Goal: Information Seeking & Learning: Learn about a topic

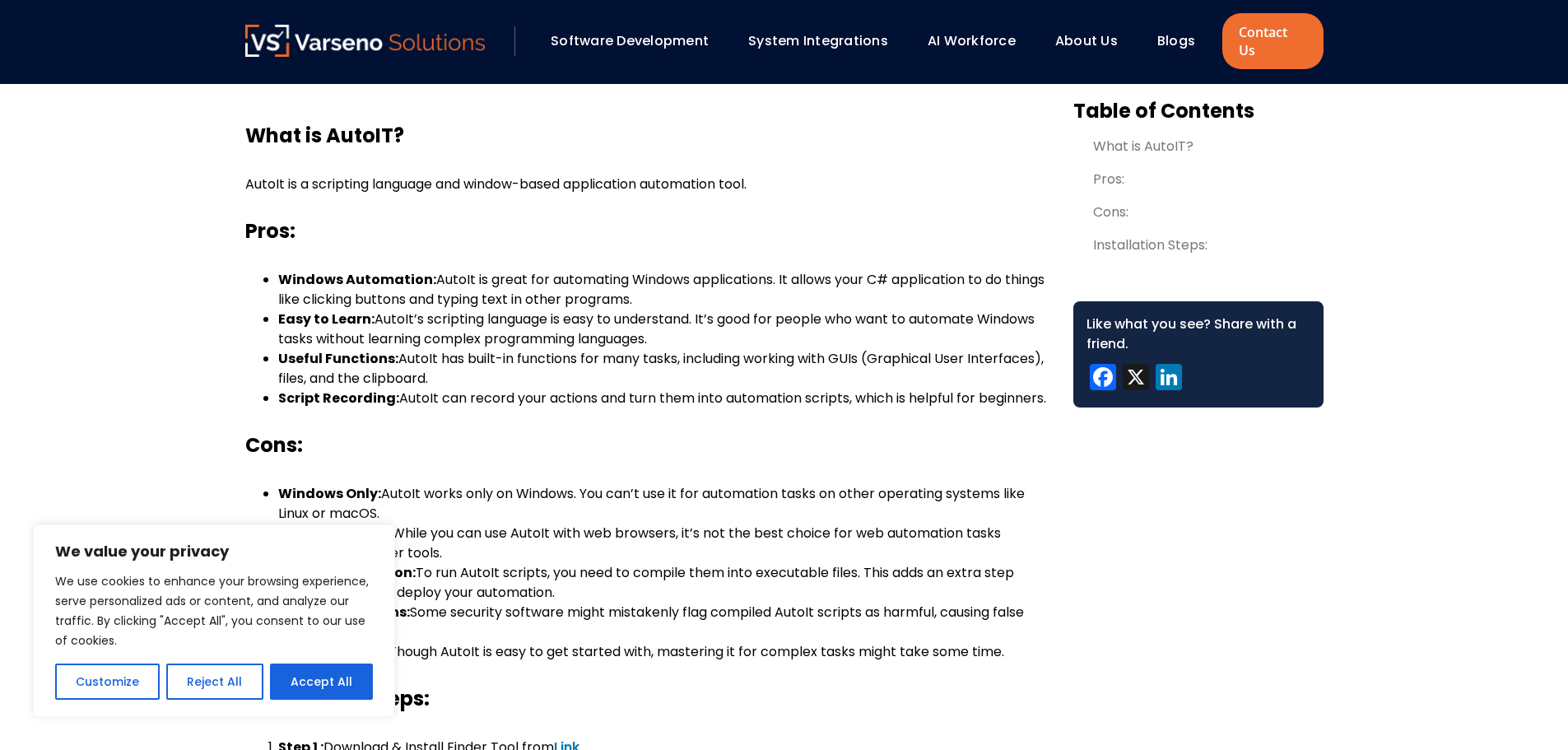
scroll to position [656, 0]
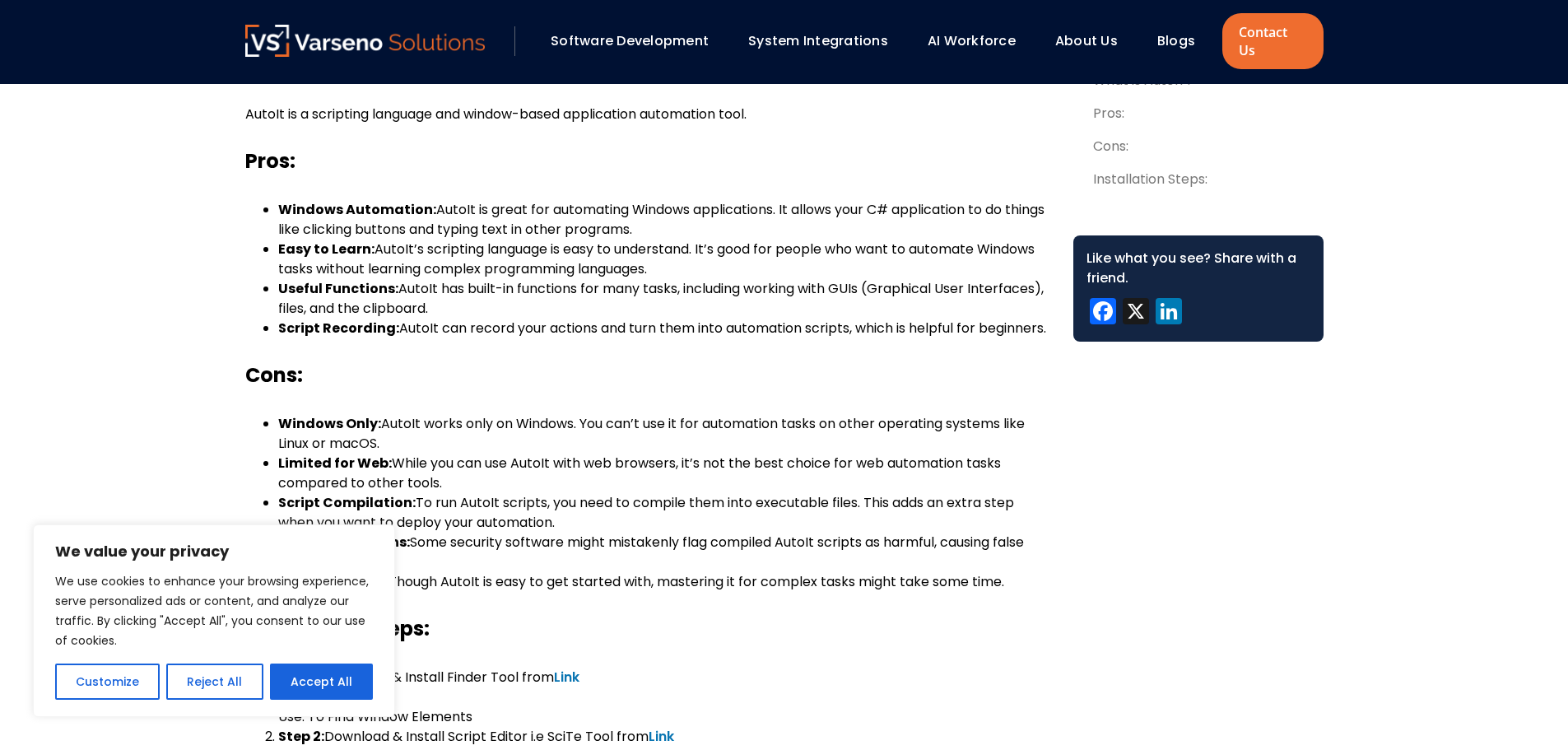
click at [347, 681] on button "Accept All" at bounding box center [321, 682] width 103 height 36
checkbox input "true"
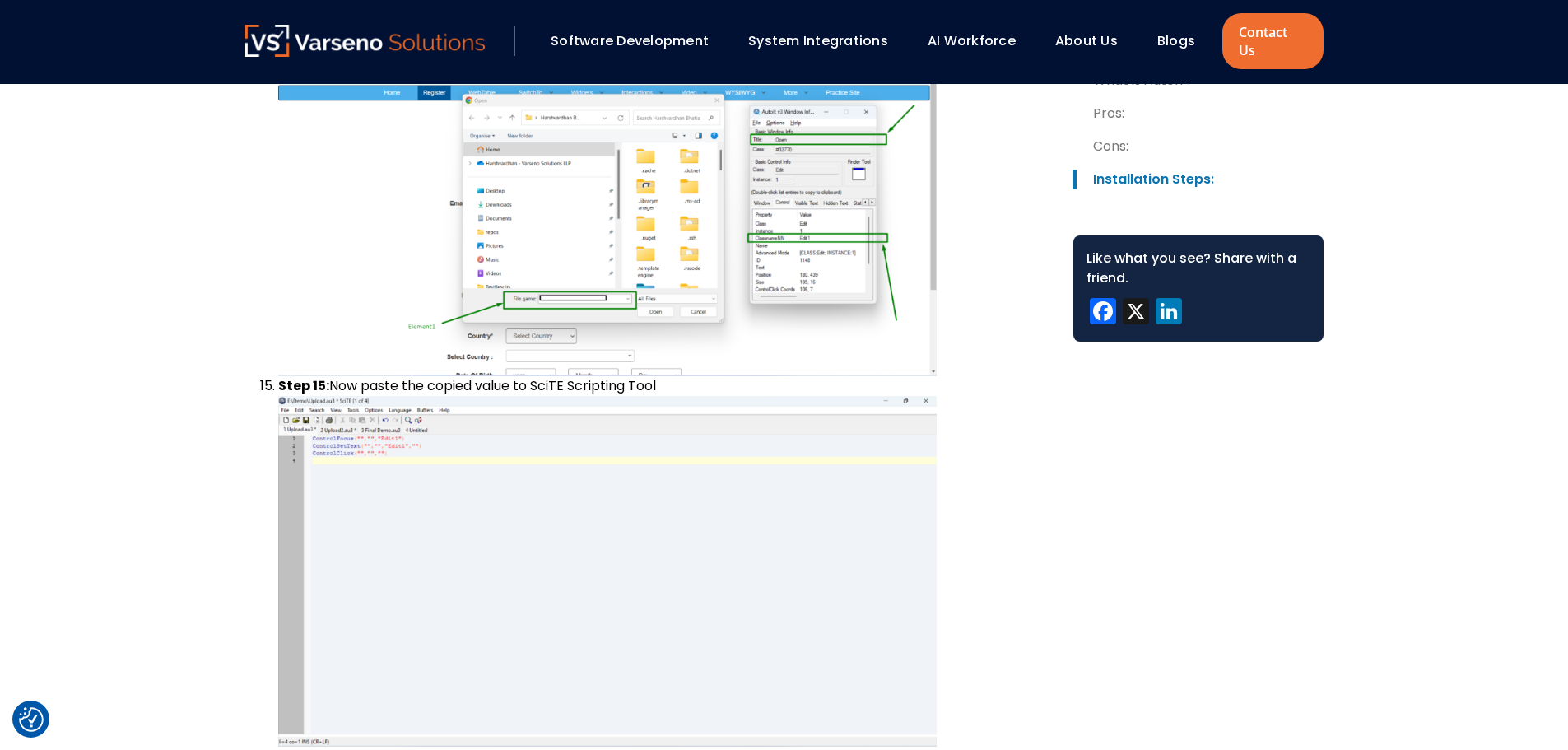
scroll to position [5923, 0]
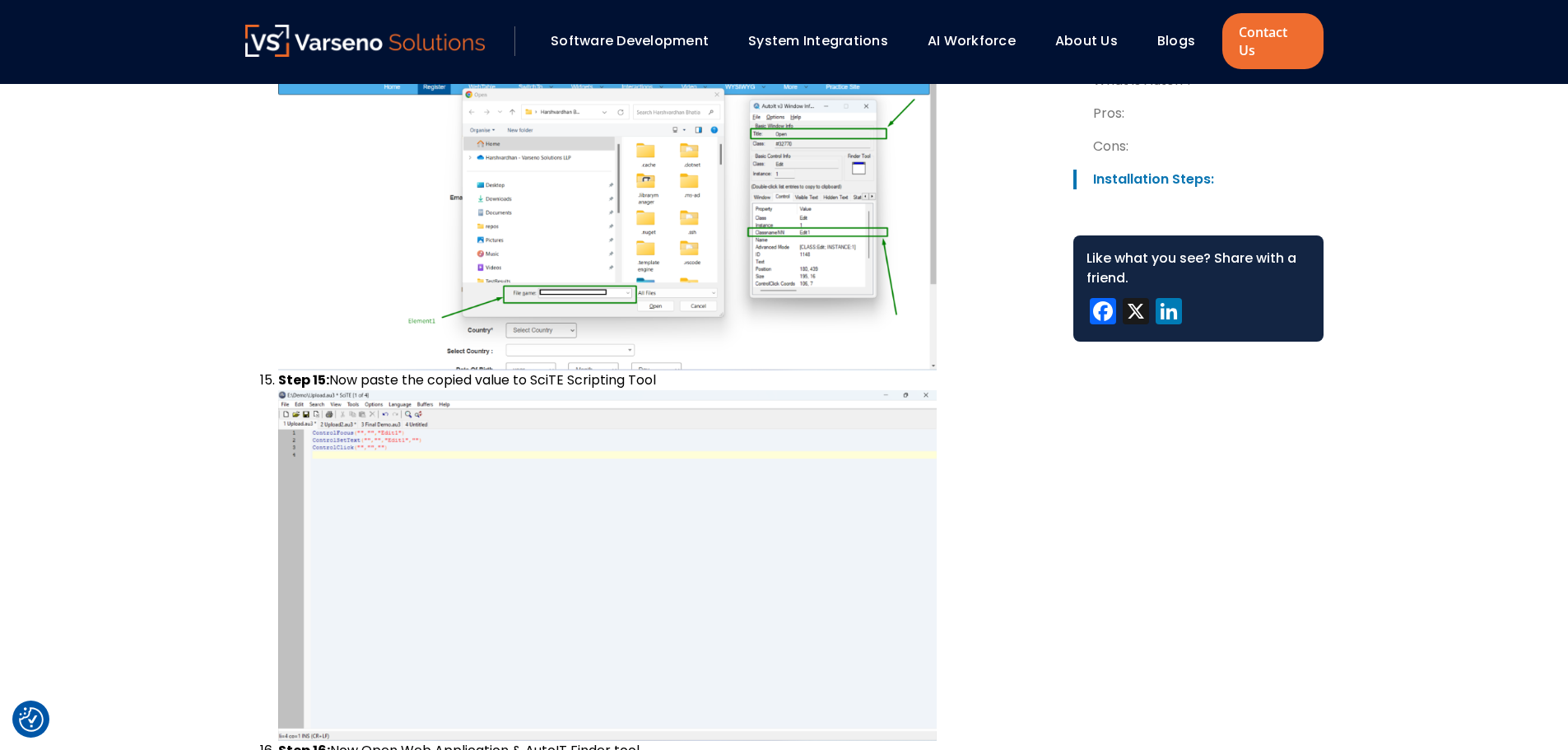
click at [368, 505] on img at bounding box center [608, 566] width 659 height 350
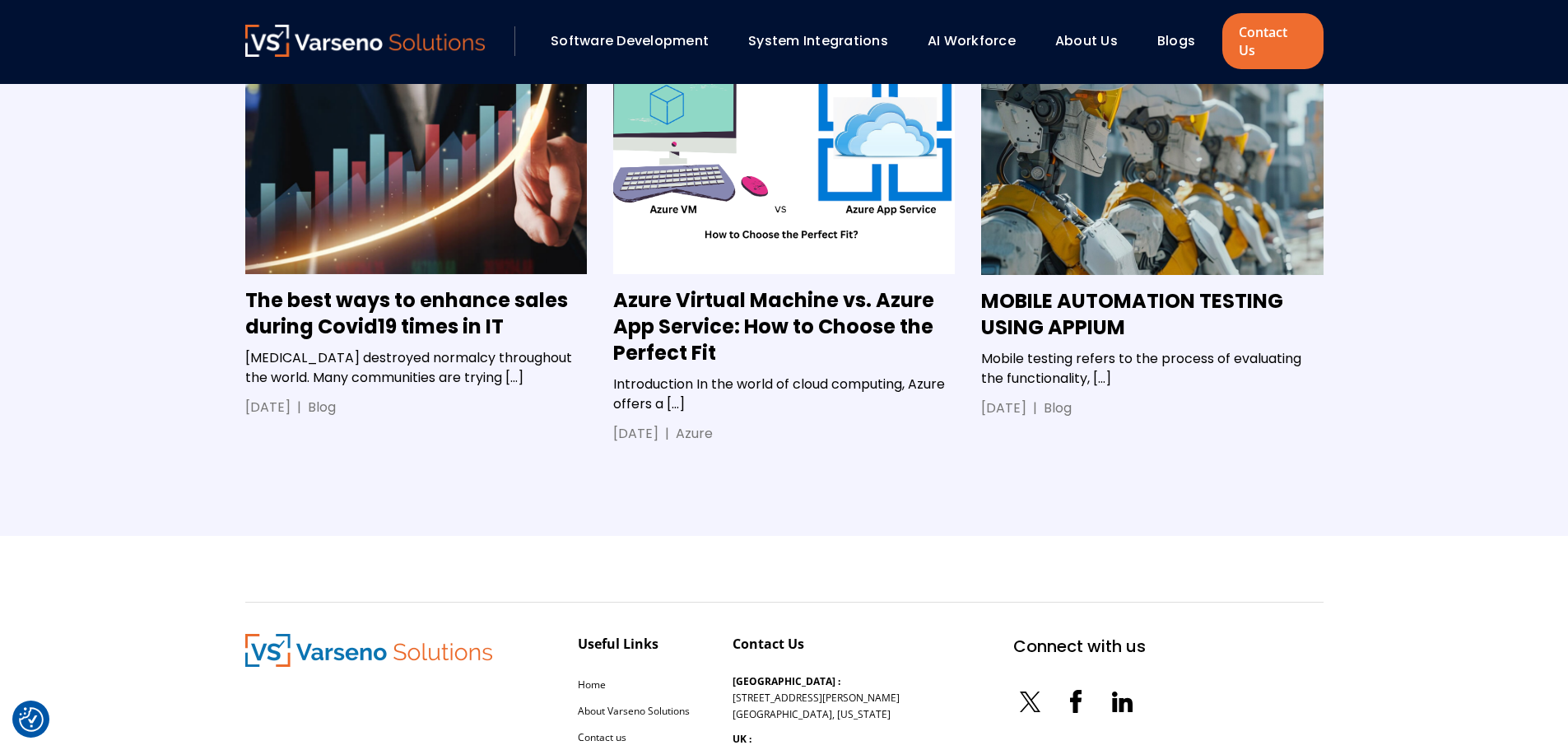
scroll to position [14731, 0]
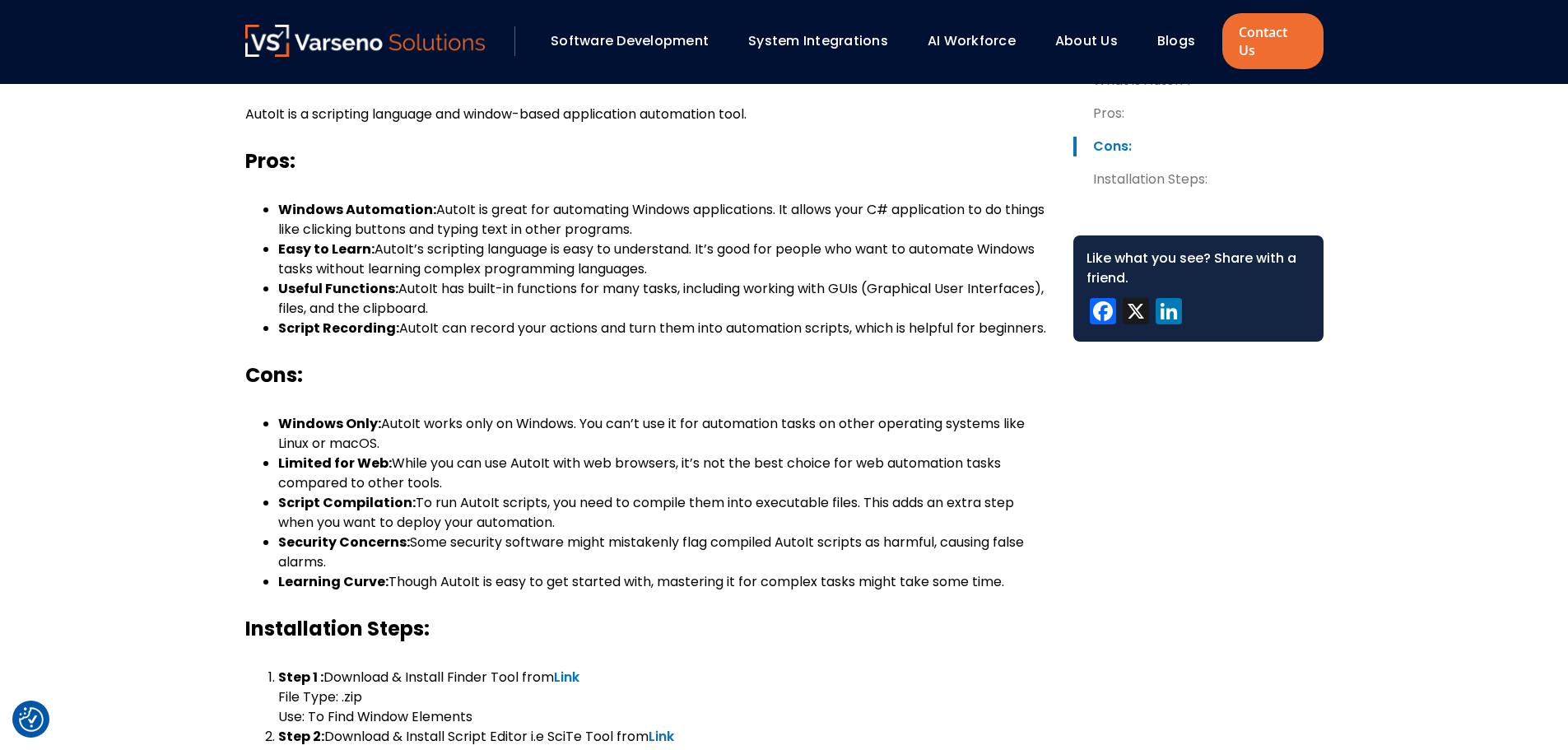
scroll to position [1895, 0]
